Goal: Task Accomplishment & Management: Manage account settings

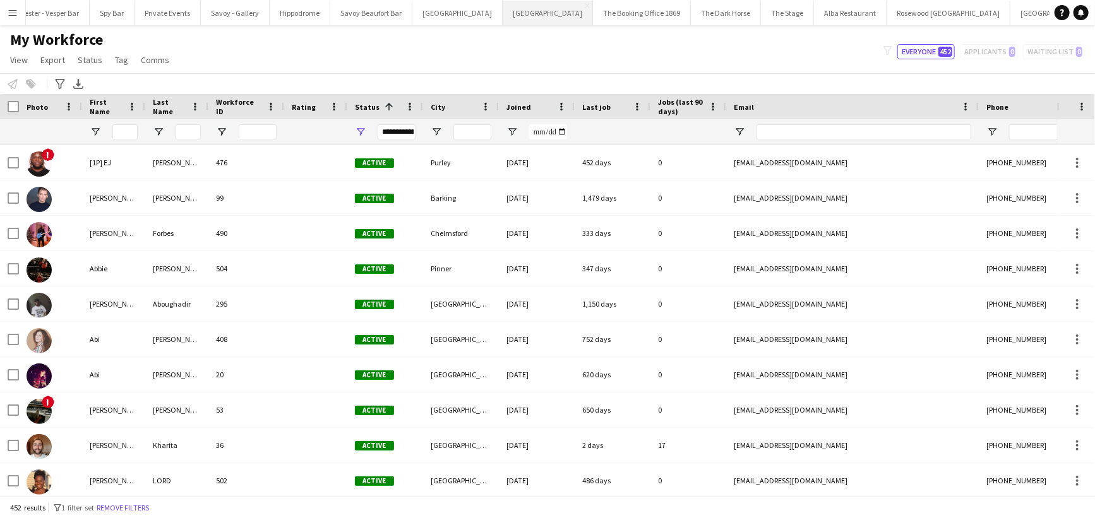
scroll to position [0, 221]
click at [784, 7] on button "Alba Restaurant Close" at bounding box center [820, 13] width 73 height 25
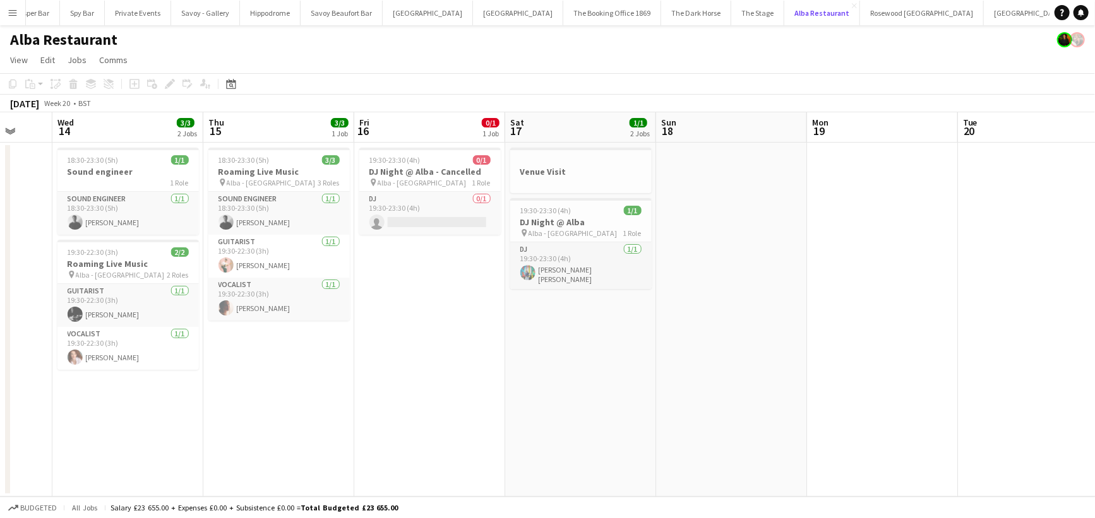
scroll to position [0, 263]
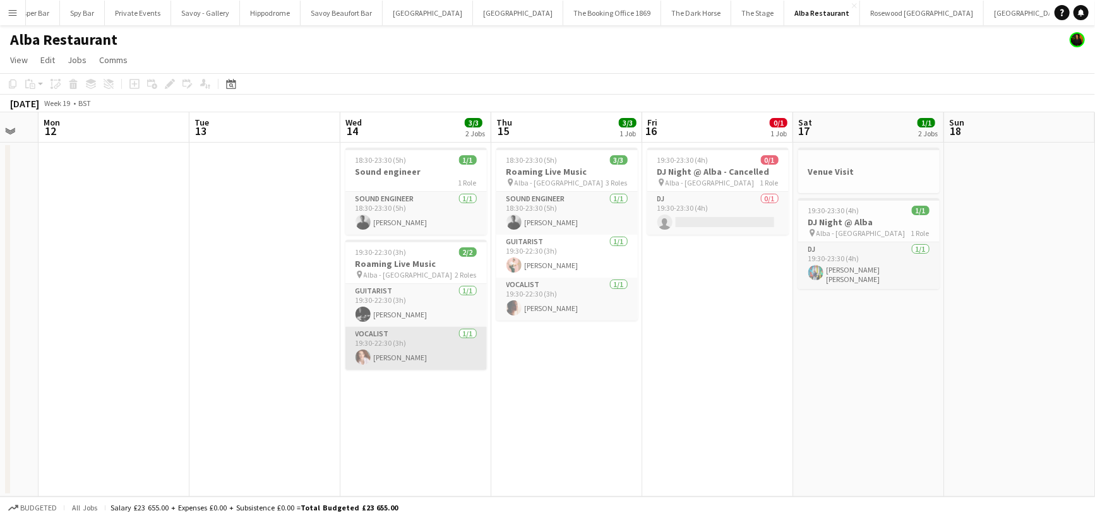
click at [407, 356] on app-card-role "Vocalist [DATE] 19:30-22:30 (3h) [PERSON_NAME]" at bounding box center [415, 348] width 141 height 43
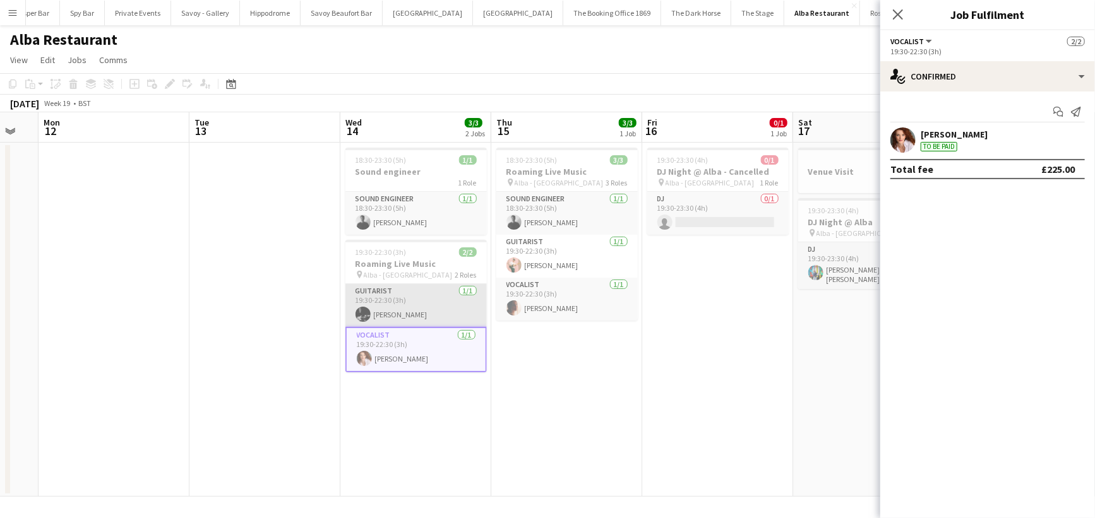
click at [404, 302] on app-card-role "Guitarist [DATE] 19:30-22:30 (3h) [PERSON_NAME]" at bounding box center [415, 305] width 141 height 43
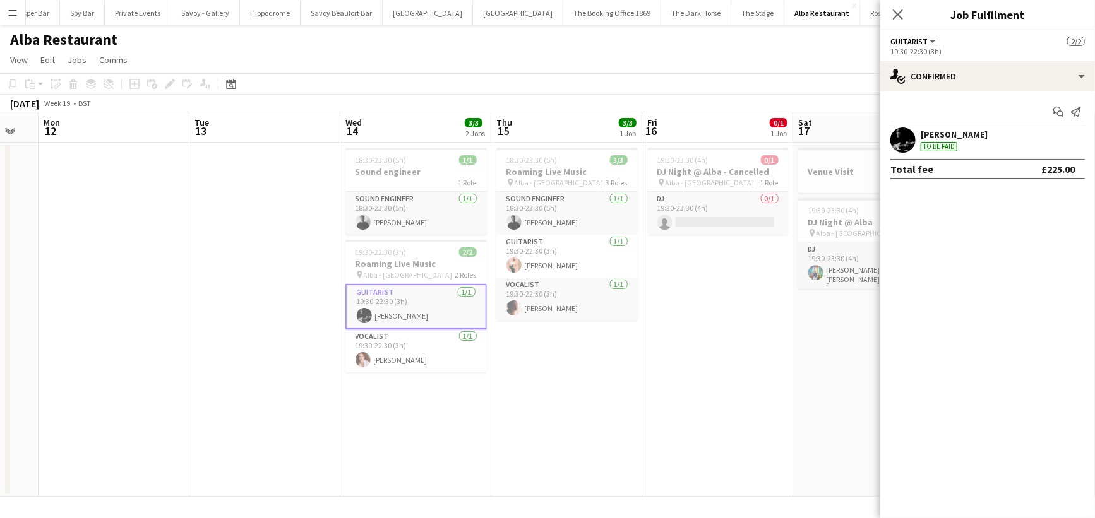
click at [379, 381] on app-date-cell "18:30-23:30 (5h) 1/1 Sound engineer 1 Role Sound Engineer [DATE] 18:30-23:30 (5…" at bounding box center [415, 320] width 151 height 354
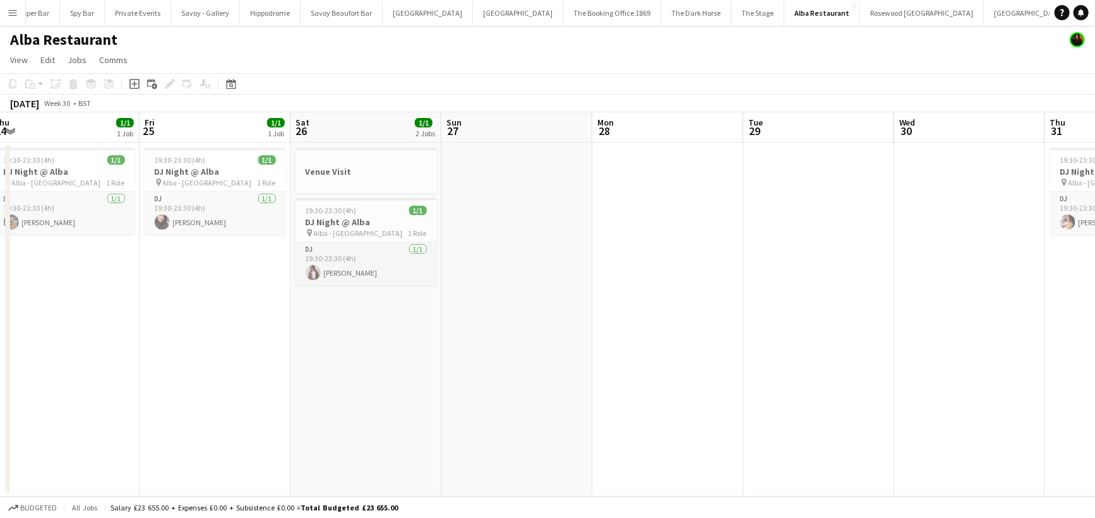
scroll to position [0, 465]
